Goal: Communication & Community: Answer question/provide support

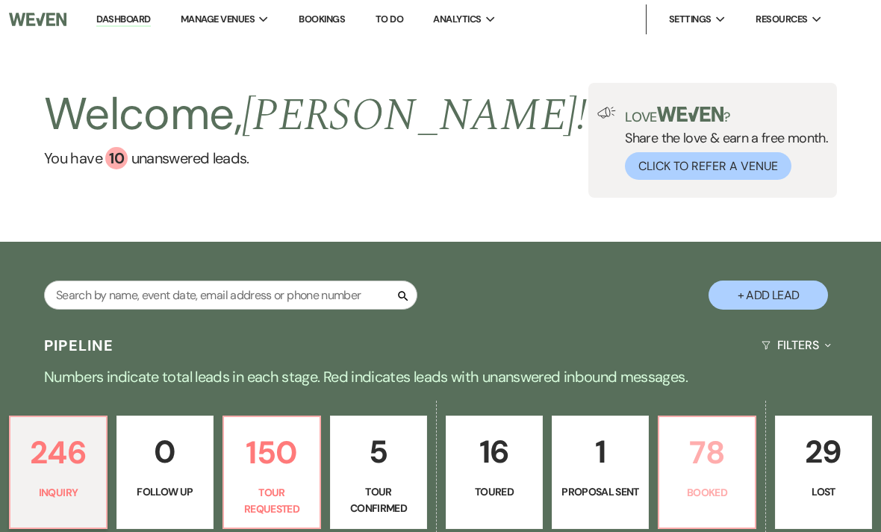
click at [723, 481] on link "78 Booked" at bounding box center [706, 472] width 98 height 113
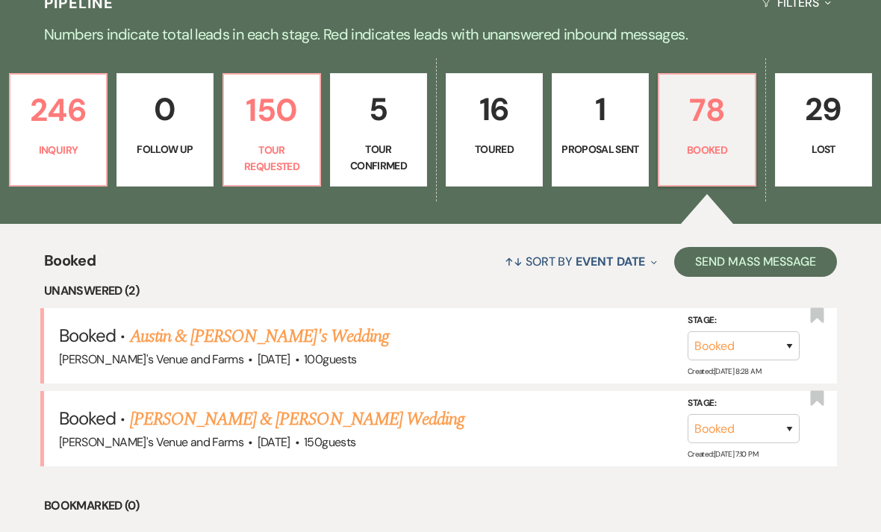
scroll to position [369, 0]
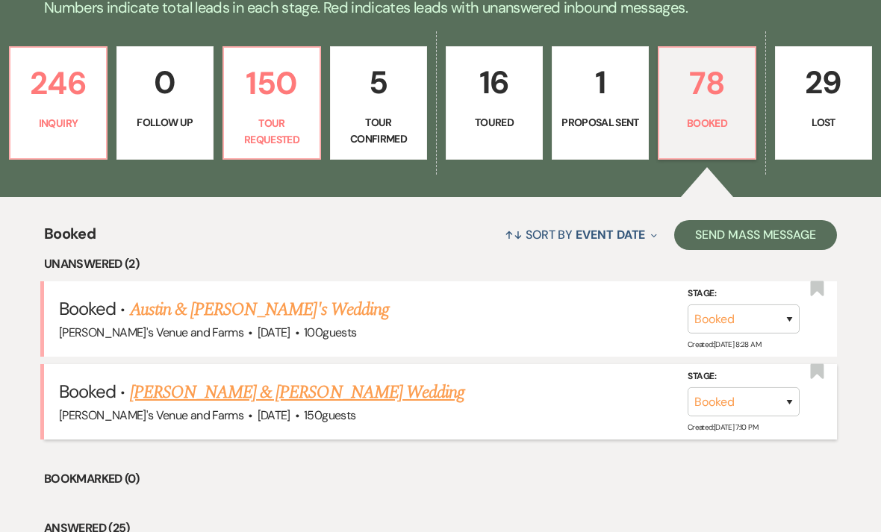
click at [348, 387] on link "[PERSON_NAME] & [PERSON_NAME] Wedding" at bounding box center [297, 392] width 334 height 27
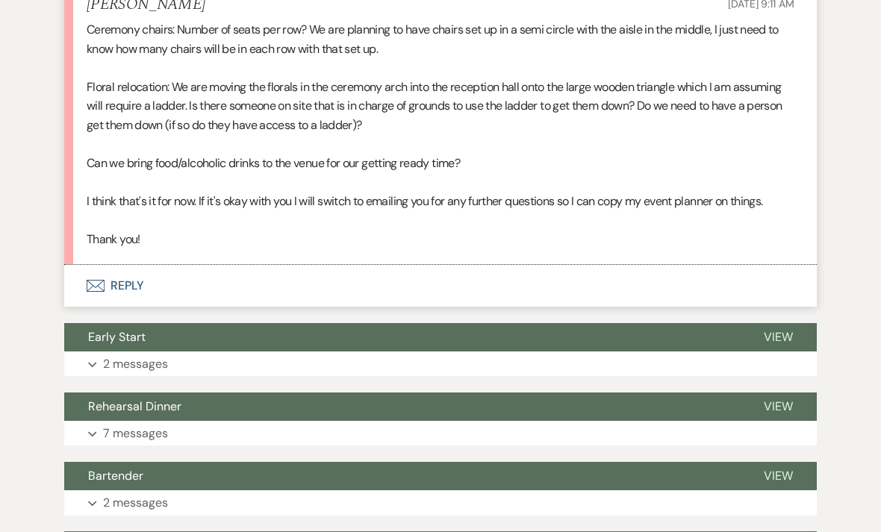
click at [331, 265] on button "Envelope Reply" at bounding box center [440, 286] width 752 height 42
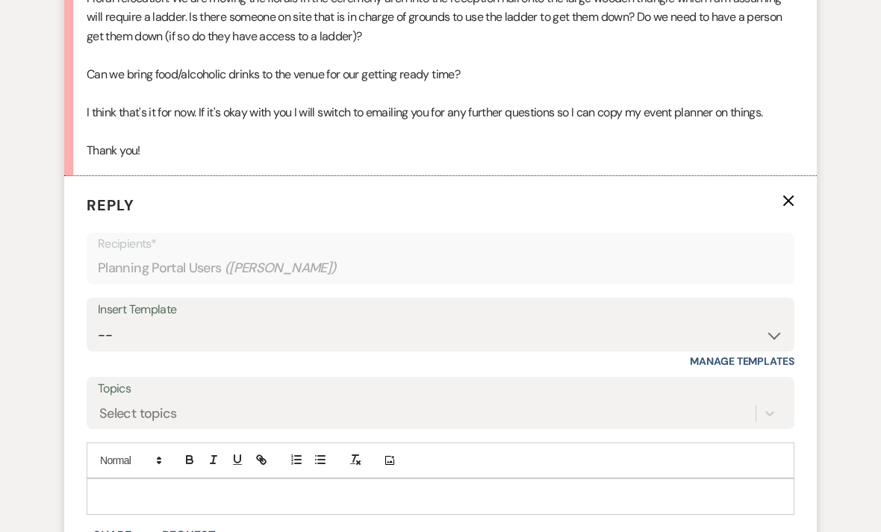
scroll to position [612, 0]
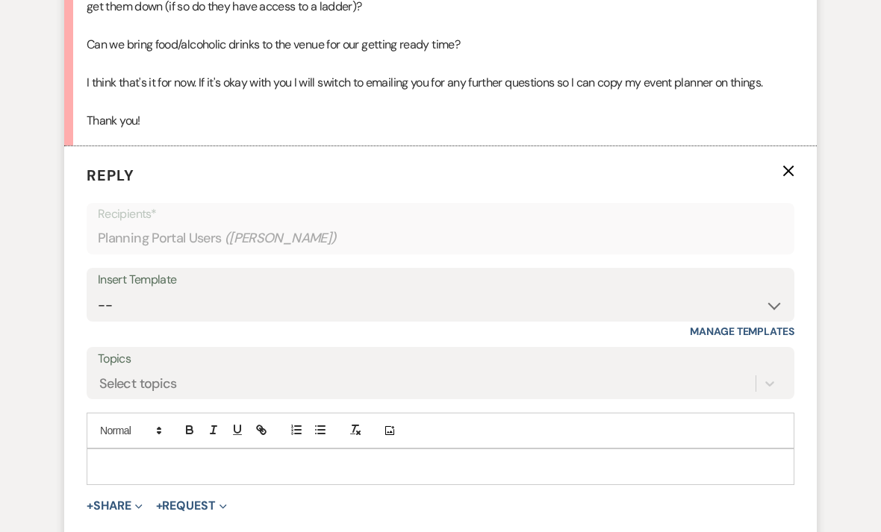
click at [371, 459] on p at bounding box center [440, 467] width 684 height 16
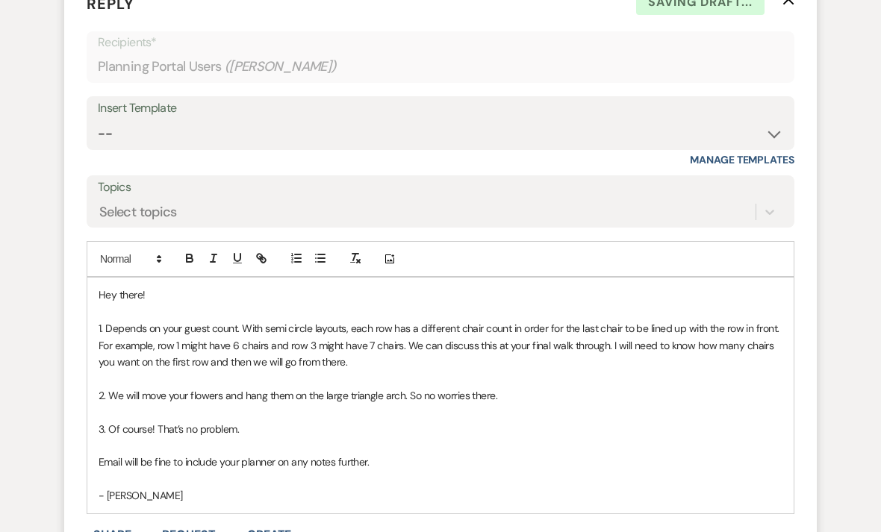
scroll to position [826, 0]
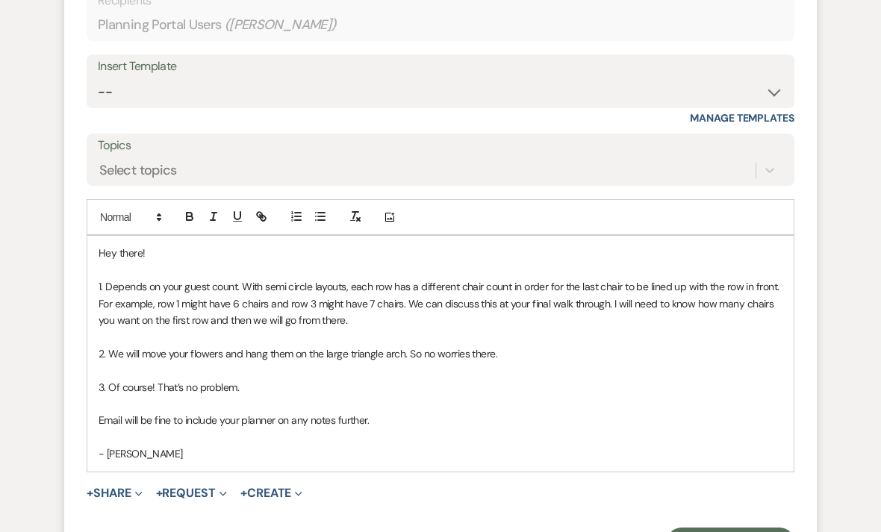
click at [379, 413] on p "Email will be fine to include your planner on any notes further." at bounding box center [440, 420] width 684 height 16
click at [730, 528] on button "Send Message" at bounding box center [730, 543] width 128 height 30
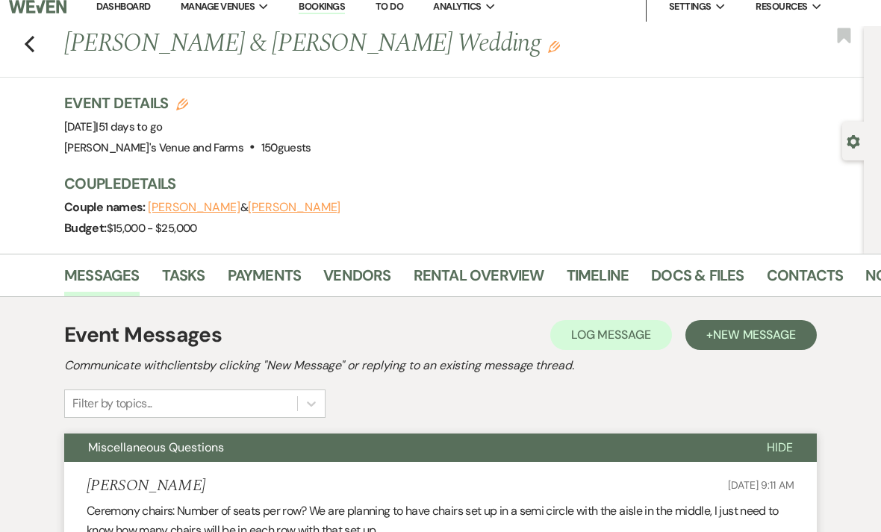
scroll to position [0, 0]
